Goal: Transaction & Acquisition: Purchase product/service

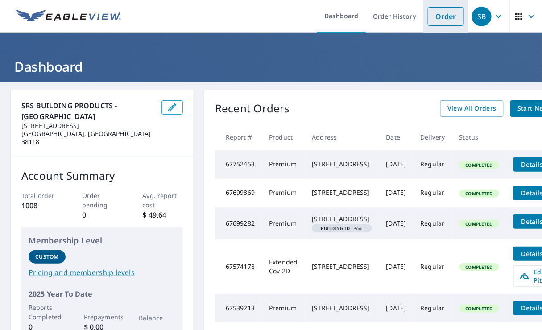
click at [441, 15] on link "Order" at bounding box center [446, 16] width 36 height 19
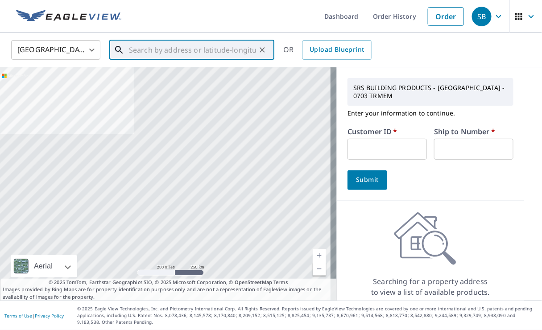
click at [215, 54] on input "text" at bounding box center [192, 49] width 127 height 25
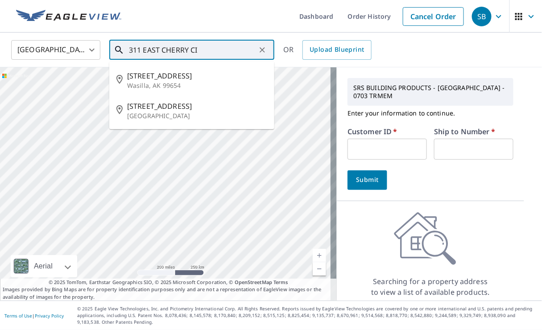
drag, startPoint x: 215, startPoint y: 54, endPoint x: 148, endPoint y: 45, distance: 67.8
click at [148, 45] on input "311 EAST CHERRY CI" at bounding box center [192, 49] width 127 height 25
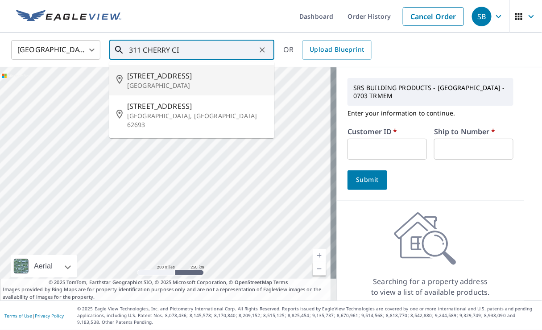
click at [149, 77] on span "[STREET_ADDRESS]" at bounding box center [197, 75] width 140 height 11
type input "[STREET_ADDRESS]"
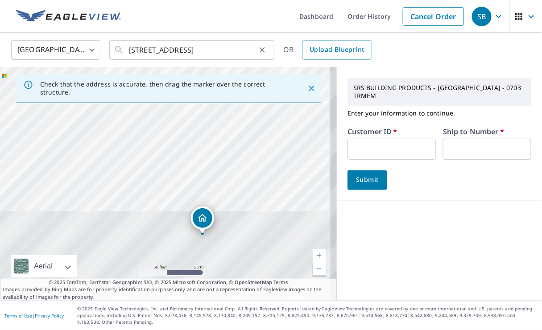
drag, startPoint x: 169, startPoint y: 201, endPoint x: 122, endPoint y: 54, distance: 154.6
click at [122, 54] on div "United States [GEOGRAPHIC_DATA] ​ [STREET_ADDRESS] ​ OR Upload Blueprint Check …" at bounding box center [271, 167] width 542 height 268
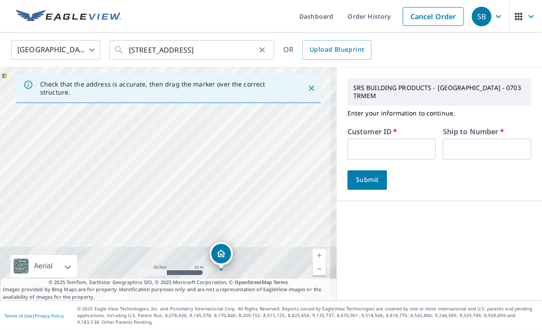
drag, startPoint x: 193, startPoint y: 223, endPoint x: 121, endPoint y: 54, distance: 184.3
click at [121, 54] on div "United States [GEOGRAPHIC_DATA] ​ [STREET_ADDRESS] ​ OR Upload Blueprint Check …" at bounding box center [271, 167] width 542 height 268
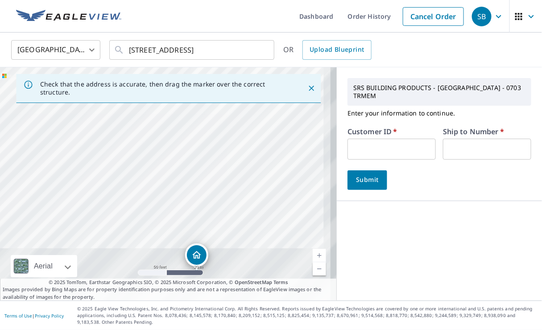
drag, startPoint x: 177, startPoint y: 157, endPoint x: 89, endPoint y: 81, distance: 115.8
click at [89, 81] on div "Check that the address is accurate, then drag the marker over the correct struc…" at bounding box center [168, 183] width 337 height 233
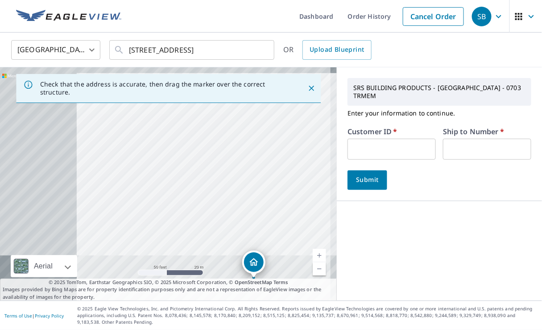
click at [175, 111] on div "[STREET_ADDRESS]" at bounding box center [168, 183] width 337 height 233
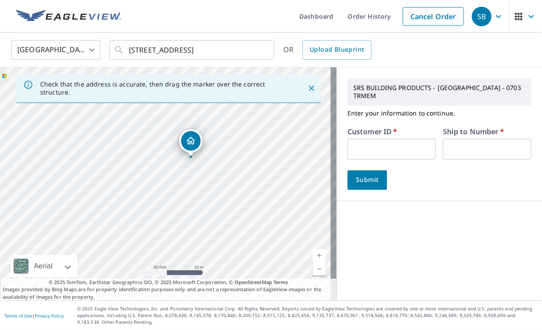
drag, startPoint x: 174, startPoint y: 246, endPoint x: 112, endPoint y: 126, distance: 134.7
click at [112, 126] on div "[STREET_ADDRESS]" at bounding box center [168, 183] width 337 height 233
click at [185, 202] on div "[STREET_ADDRESS]" at bounding box center [168, 183] width 337 height 233
click at [199, 203] on div "[STREET_ADDRESS]" at bounding box center [168, 183] width 337 height 233
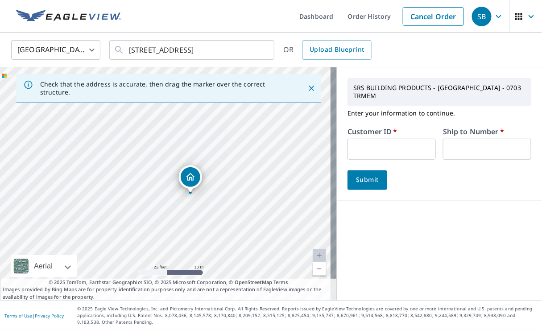
drag, startPoint x: 165, startPoint y: 163, endPoint x: 190, endPoint y: 174, distance: 27.6
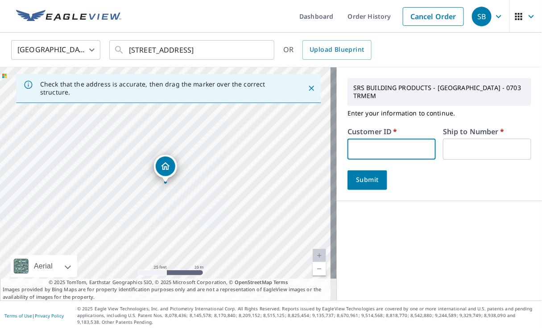
click at [376, 145] on input "text" at bounding box center [391, 149] width 88 height 21
type input "CWS703"
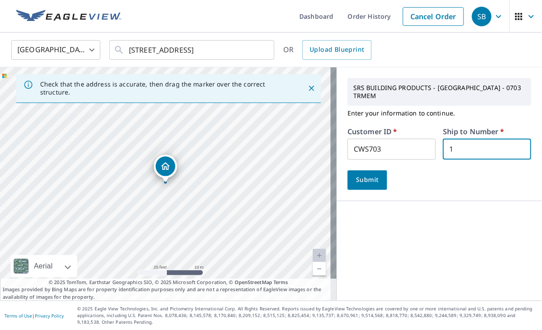
type input "1"
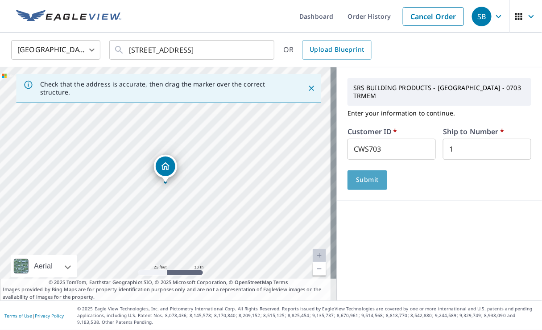
click at [364, 174] on span "Submit" at bounding box center [367, 179] width 25 height 11
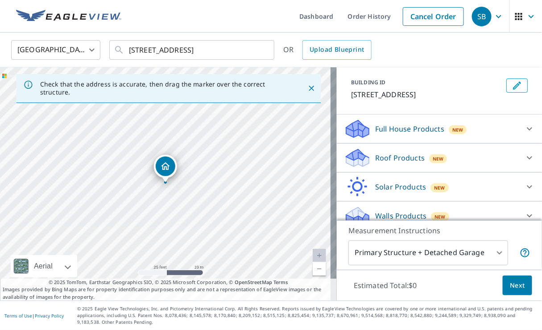
scroll to position [146, 0]
click at [365, 147] on div "Roof Products New" at bounding box center [431, 157] width 175 height 21
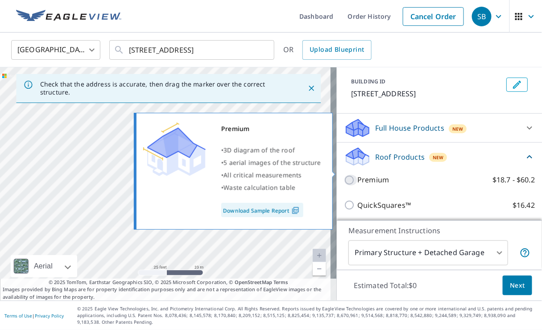
click at [346, 175] on input "Premium $18.7 - $60.2" at bounding box center [350, 180] width 13 height 11
checkbox input "true"
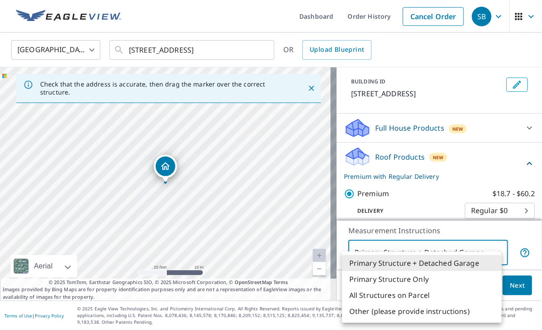
click at [454, 258] on body "SB SB Dashboard Order History Cancel Order SB [GEOGRAPHIC_DATA] [GEOGRAPHIC_DAT…" at bounding box center [271, 165] width 542 height 330
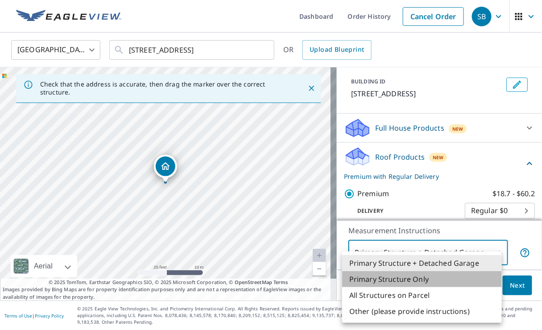
click at [409, 278] on li "Primary Structure Only" at bounding box center [422, 279] width 160 height 16
type input "2"
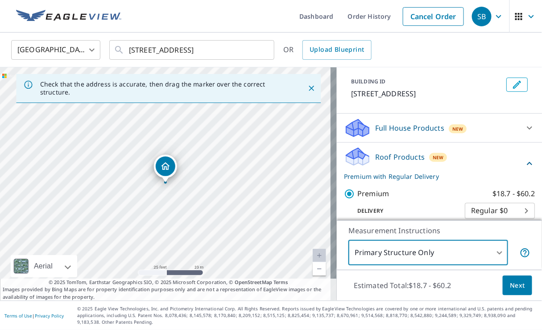
click at [510, 281] on span "Next" at bounding box center [517, 285] width 15 height 11
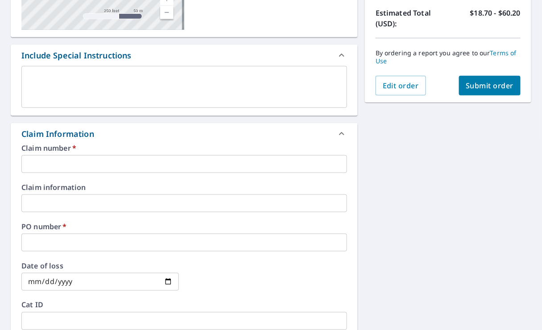
scroll to position [238, 0]
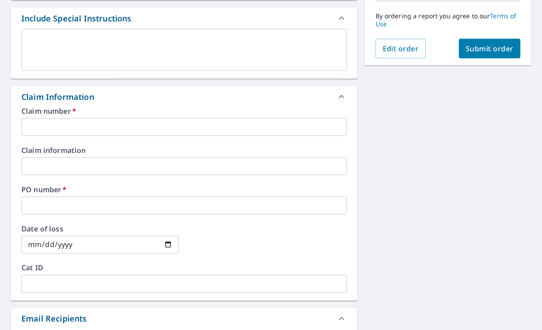
click at [56, 126] on input "text" at bounding box center [184, 127] width 326 height 18
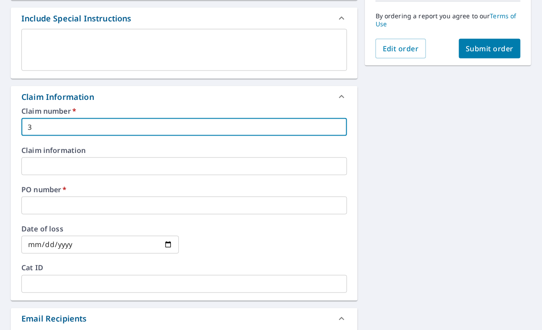
type input "3"
checkbox input "true"
type input "31"
checkbox input "true"
type input "311"
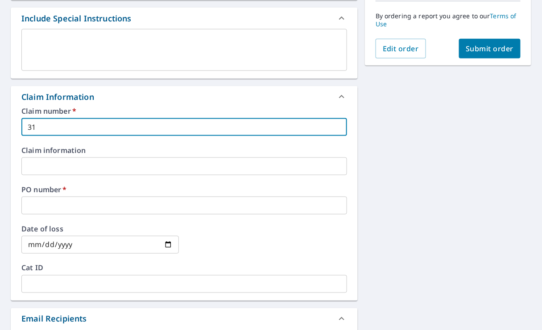
checkbox input "true"
type input "311"
checkbox input "true"
type input "311 E"
checkbox input "true"
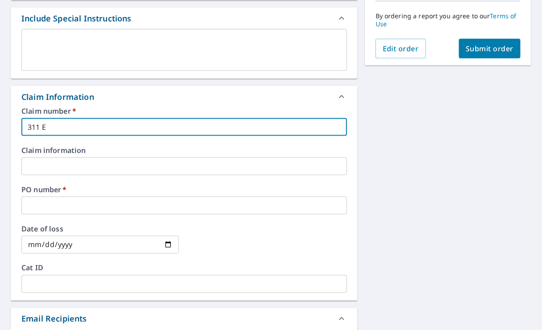
type input "311 E"
checkbox input "true"
type input "311 E C"
checkbox input "true"
type input "311 E CH"
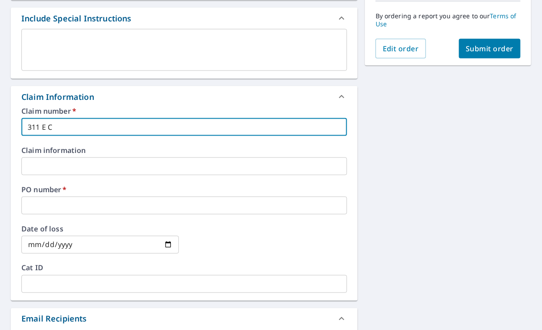
checkbox input "true"
type input "311 E CHE"
checkbox input "true"
type input "311 E [PERSON_NAME]"
checkbox input "true"
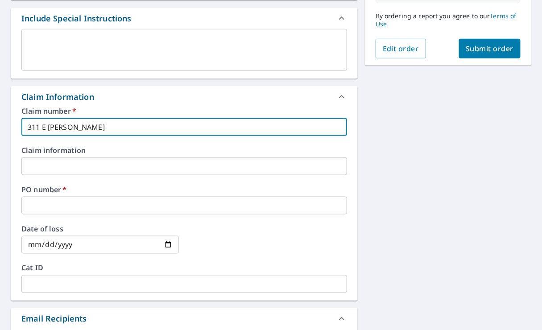
type input "311 E CHERR"
checkbox input "true"
type input "311 E CHERRY"
checkbox input "true"
type input "311 E CHERRY"
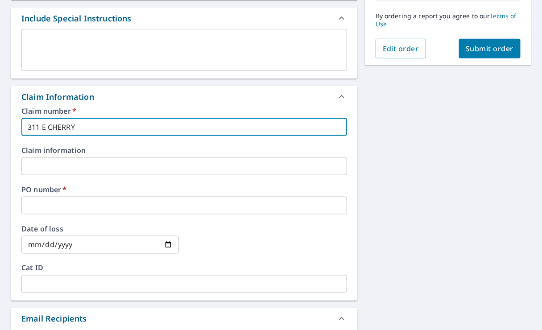
checkbox input "true"
type input "311 E CHERRY C"
checkbox input "true"
type input "311 E CHERRY CI"
checkbox input "true"
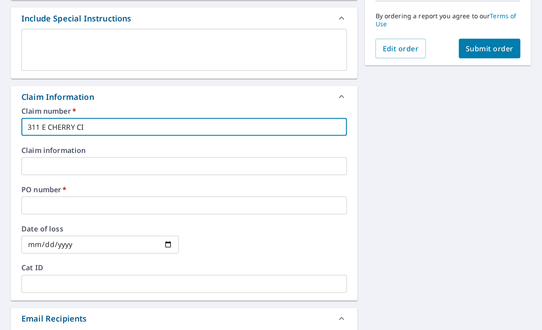
type input "311 E CHERRY CI"
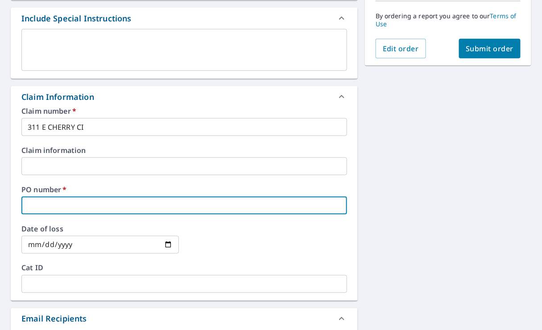
type input "C"
checkbox input "true"
type input "CW"
checkbox input "true"
type input "CWS"
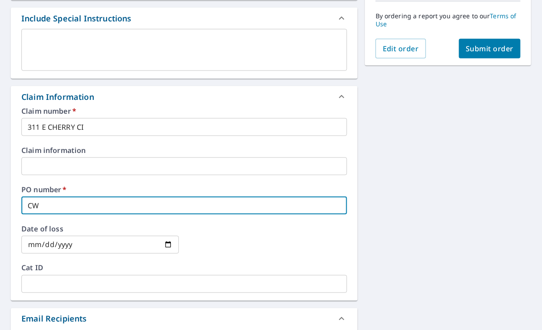
checkbox input "true"
type input "CWS7"
checkbox input "true"
type input "CWS70"
checkbox input "true"
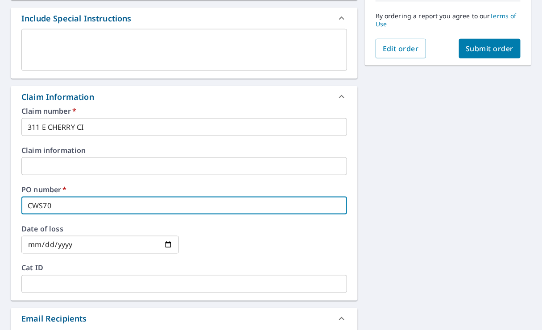
type input "CWS703"
checkbox input "true"
type input "CWS703"
click at [503, 46] on span "Submit order" at bounding box center [490, 49] width 48 height 10
checkbox input "true"
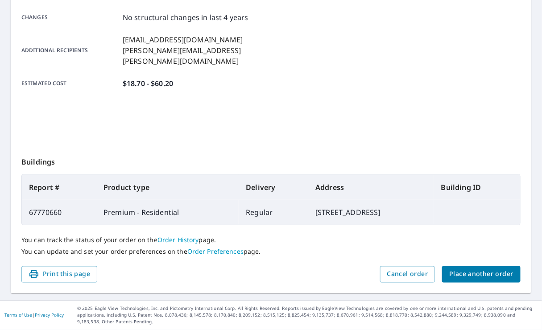
scroll to position [201, 0]
